Goal: Transaction & Acquisition: Obtain resource

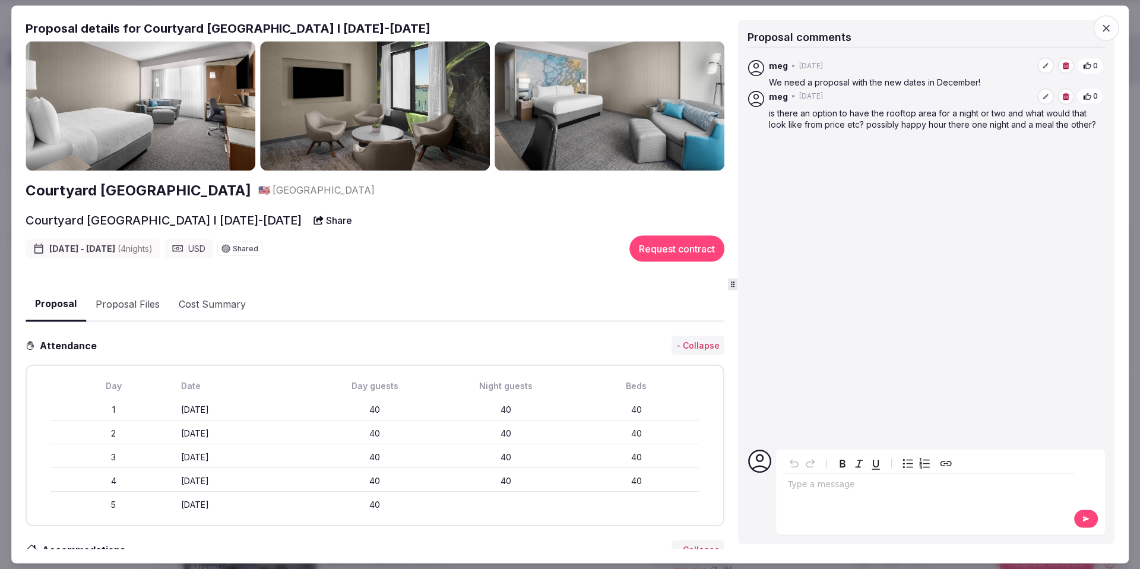
scroll to position [463, 0]
click at [1105, 35] on span "button" at bounding box center [1107, 28] width 26 height 26
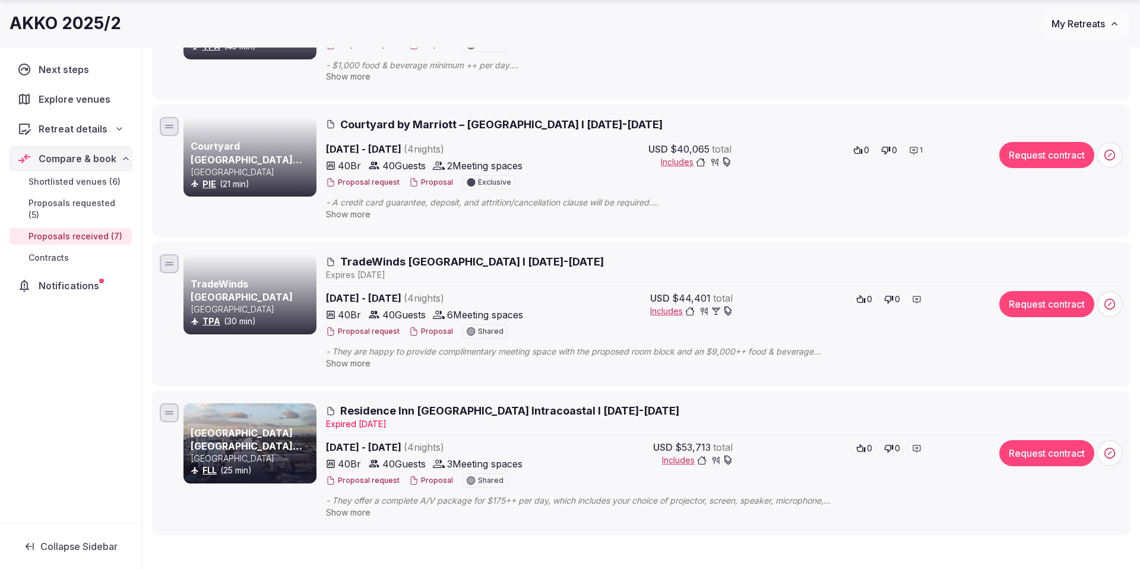
scroll to position [688, 0]
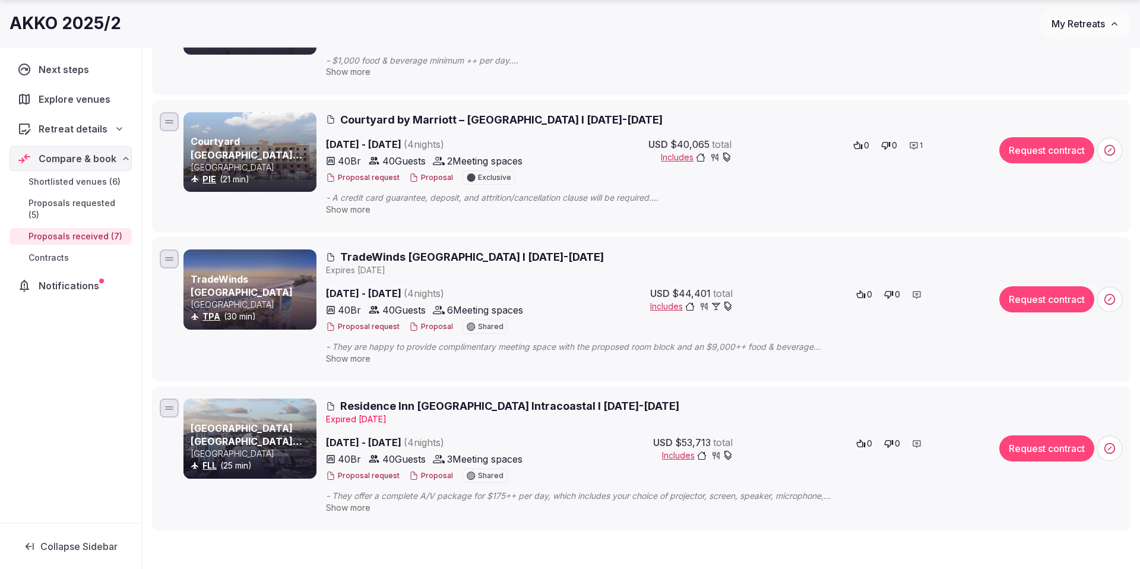
click at [358, 355] on span "Show more" at bounding box center [348, 358] width 45 height 10
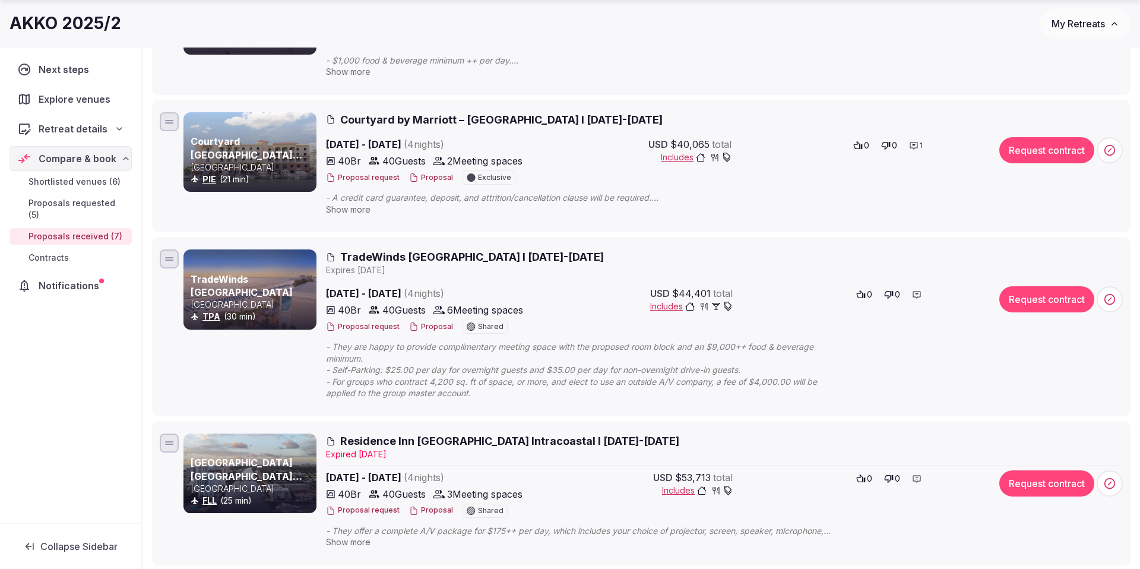
click at [419, 327] on button "Proposal" at bounding box center [431, 327] width 44 height 10
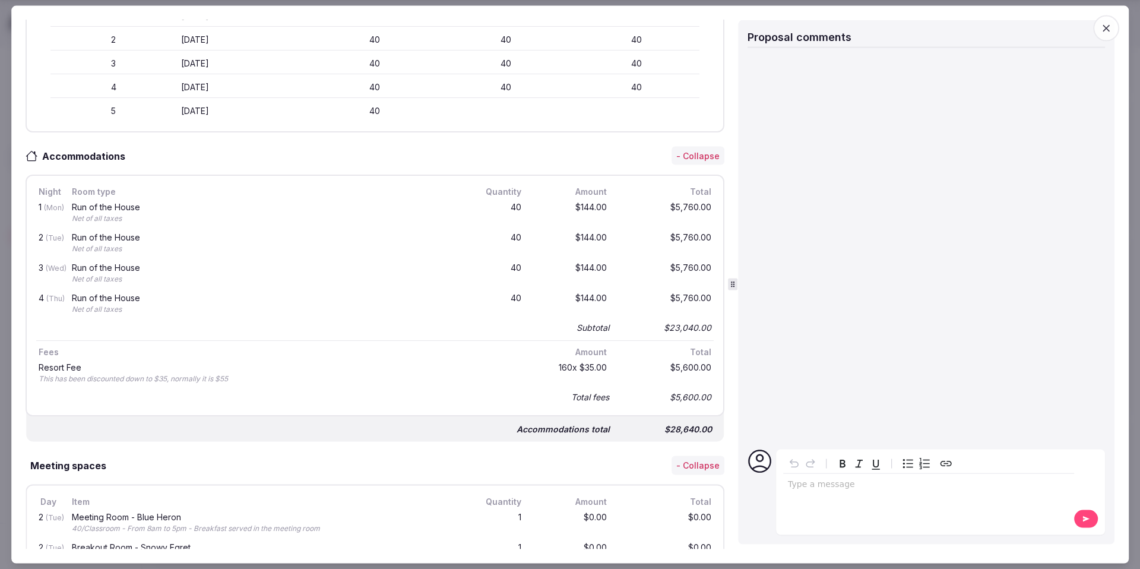
scroll to position [0, 0]
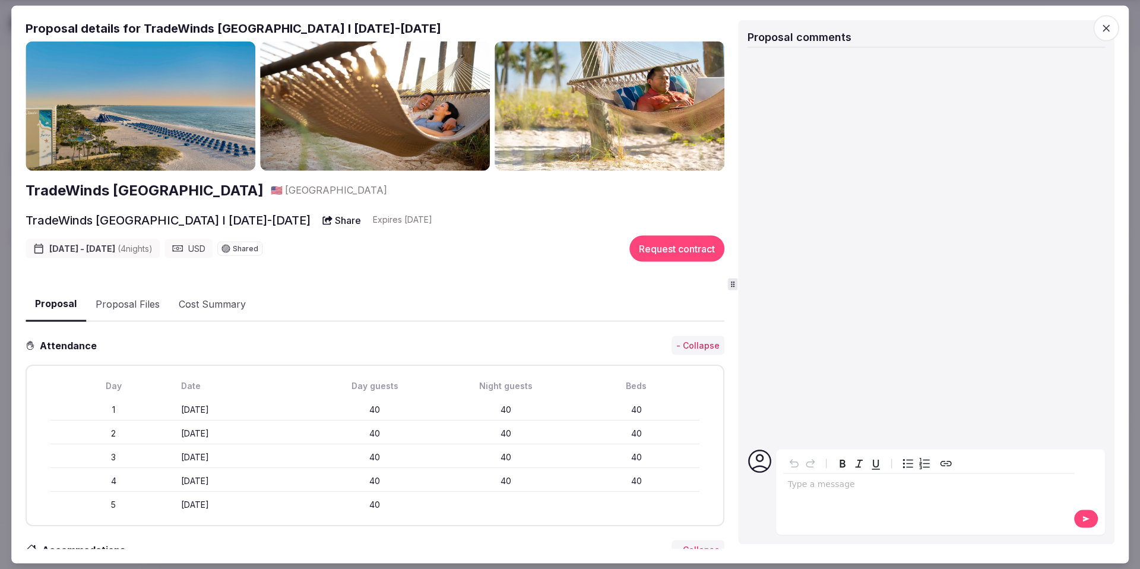
click at [135, 301] on button "Proposal Files" at bounding box center [127, 304] width 83 height 34
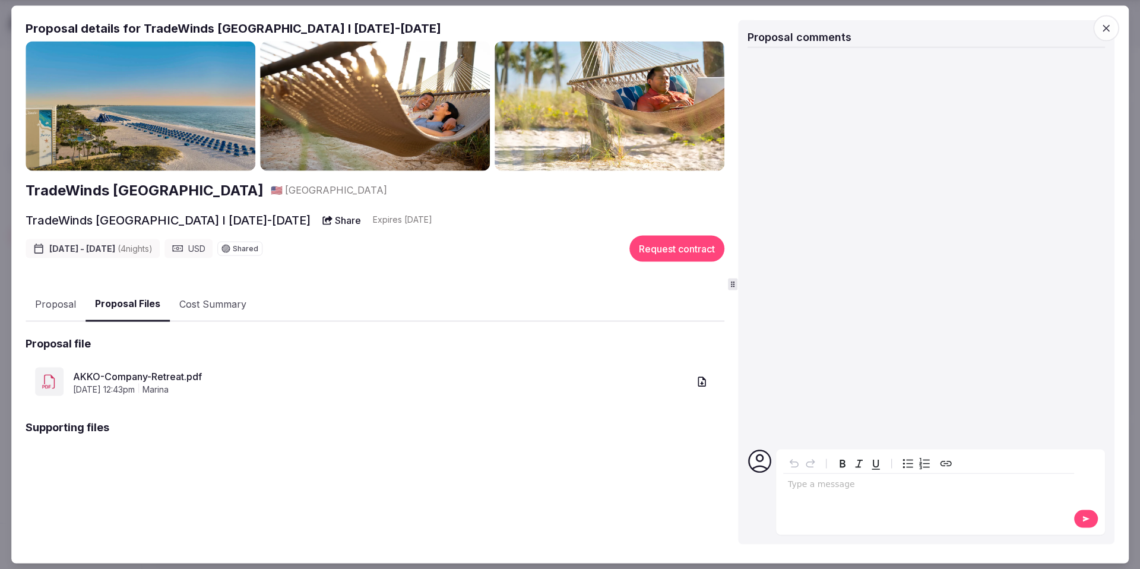
click at [141, 372] on link "AKKO-Company-Retreat.pdf" at bounding box center [381, 376] width 616 height 14
